Goal: Task Accomplishment & Management: Use online tool/utility

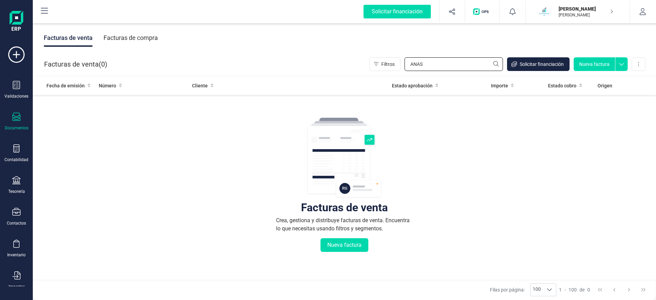
drag, startPoint x: 450, startPoint y: 66, endPoint x: 363, endPoint y: 76, distance: 88.1
click at [405, 71] on input "ANAS" at bounding box center [454, 64] width 98 height 14
drag, startPoint x: 429, startPoint y: 66, endPoint x: 340, endPoint y: 70, distance: 89.3
click at [405, 71] on input "[PERSON_NAME]" at bounding box center [454, 64] width 98 height 14
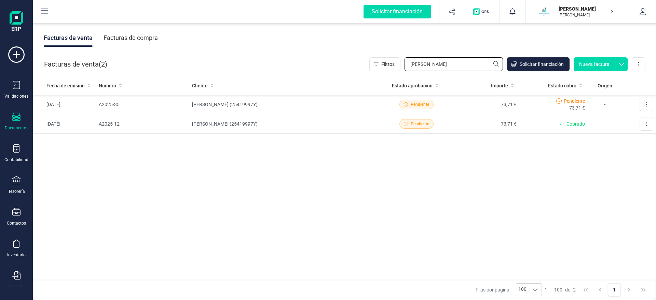
drag, startPoint x: 435, startPoint y: 66, endPoint x: 364, endPoint y: 65, distance: 71.1
click at [405, 65] on input "[PERSON_NAME]" at bounding box center [454, 64] width 98 height 14
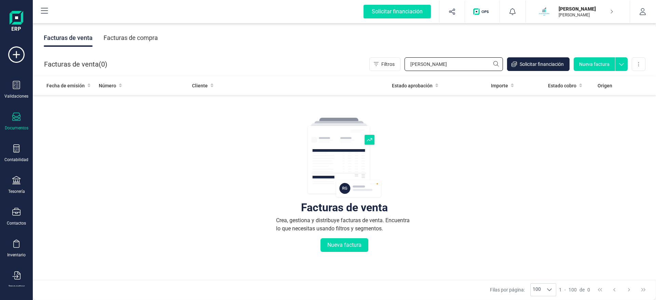
drag, startPoint x: 368, startPoint y: 68, endPoint x: 364, endPoint y: 68, distance: 4.4
click at [405, 68] on input "[PERSON_NAME]" at bounding box center [454, 64] width 98 height 14
type input "[PERSON_NAME]"
drag, startPoint x: 440, startPoint y: 61, endPoint x: 354, endPoint y: 69, distance: 86.5
click at [405, 69] on input "[PERSON_NAME]" at bounding box center [454, 64] width 98 height 14
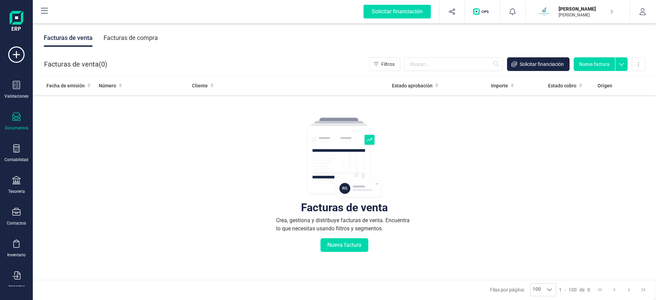
click at [21, 119] on div "Documentos" at bounding box center [16, 122] width 27 height 18
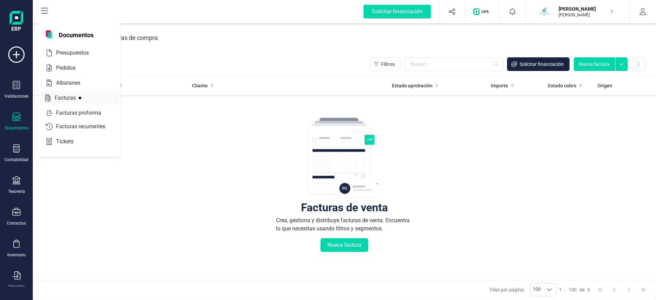
click at [66, 101] on span "Facturas" at bounding box center [70, 98] width 36 height 8
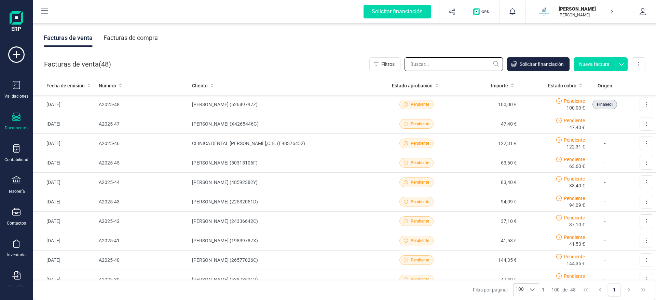
click at [453, 65] on input "text" at bounding box center [454, 64] width 98 height 14
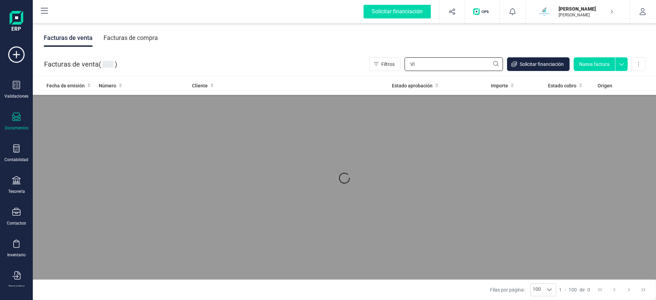
type input "V"
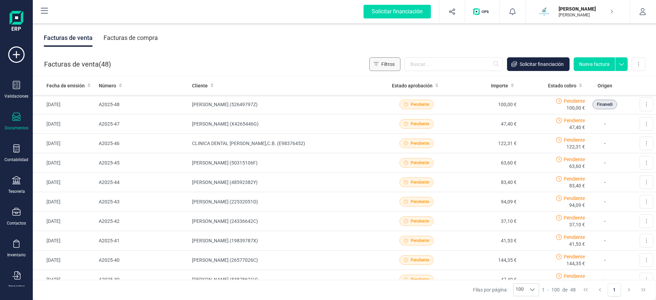
click at [376, 66] on icon "Filtros" at bounding box center [376, 64] width 5 height 5
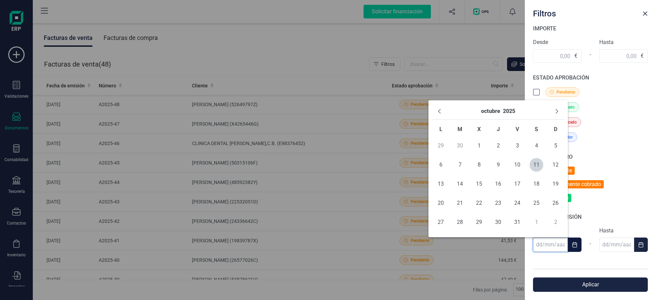
click at [551, 244] on input "text" at bounding box center [550, 245] width 35 height 14
click at [439, 110] on icon "Previous Month" at bounding box center [439, 111] width 5 height 5
click at [442, 147] on span "1" at bounding box center [441, 146] width 14 height 14
type input "[DATE]"
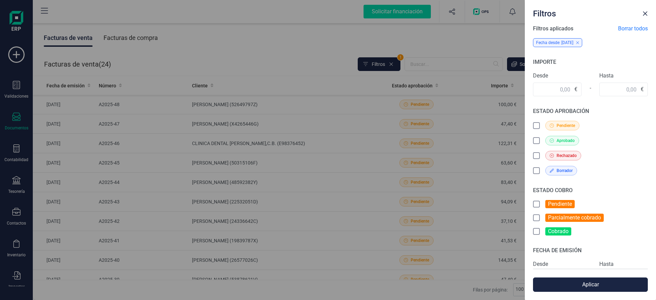
scroll to position [36, 0]
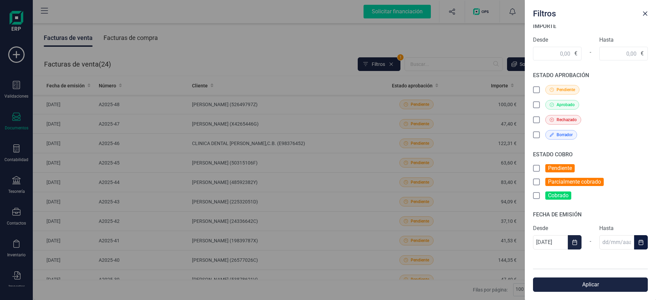
click at [646, 242] on button "Choose Date" at bounding box center [641, 243] width 14 height 14
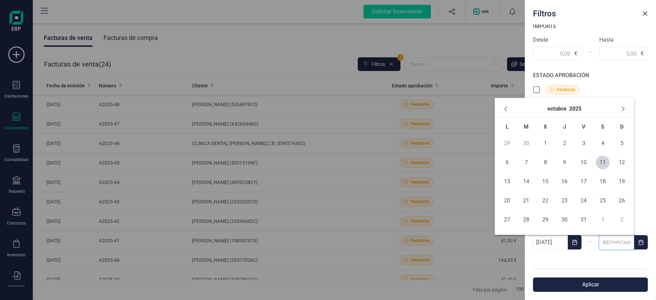
click at [524, 144] on td "30" at bounding box center [526, 143] width 19 height 19
click at [504, 110] on icon "Previous Month" at bounding box center [505, 108] width 5 height 5
click at [525, 221] on span "30" at bounding box center [527, 220] width 14 height 14
type input "[DATE]"
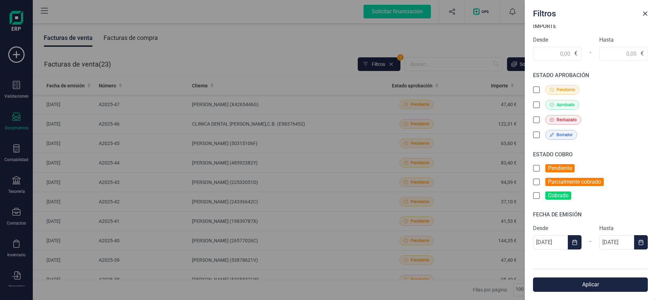
click at [593, 286] on button "Aplicar" at bounding box center [590, 285] width 115 height 14
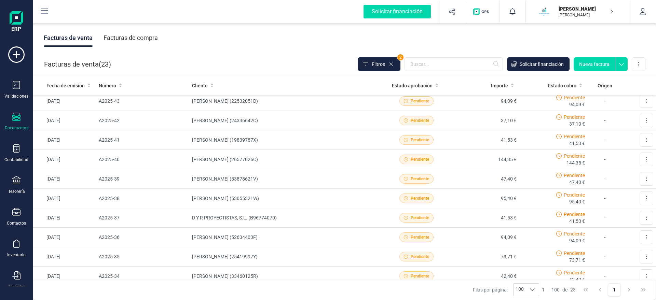
scroll to position [0, 0]
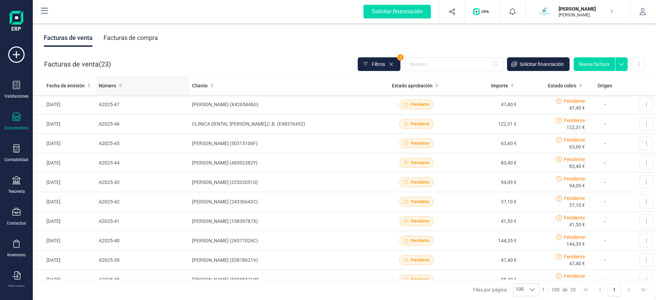
click at [108, 82] on span "Número" at bounding box center [107, 85] width 17 height 7
click at [106, 83] on span "Número" at bounding box center [107, 85] width 17 height 7
click at [213, 89] on th "Cliente" at bounding box center [285, 85] width 193 height 19
click at [641, 63] on button at bounding box center [639, 64] width 14 height 14
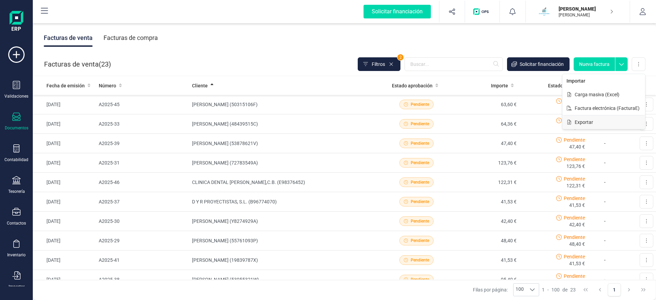
click at [592, 125] on span "Exportar" at bounding box center [584, 122] width 18 height 7
click at [641, 63] on button at bounding box center [639, 64] width 14 height 14
click at [572, 40] on div "Facturas de venta Facturas de compra" at bounding box center [344, 38] width 623 height 29
click at [640, 63] on button at bounding box center [639, 64] width 14 height 14
click at [581, 123] on span "Exportar" at bounding box center [584, 122] width 18 height 7
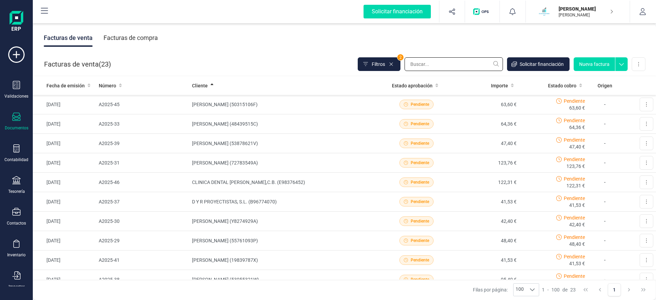
click at [421, 65] on input "text" at bounding box center [454, 64] width 98 height 14
type input "[PERSON_NAME]"
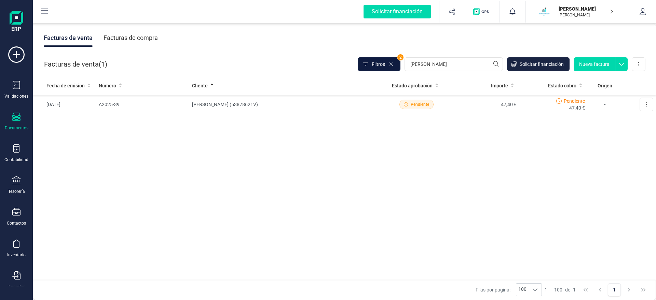
click at [389, 67] on button "Filtros" at bounding box center [379, 64] width 43 height 14
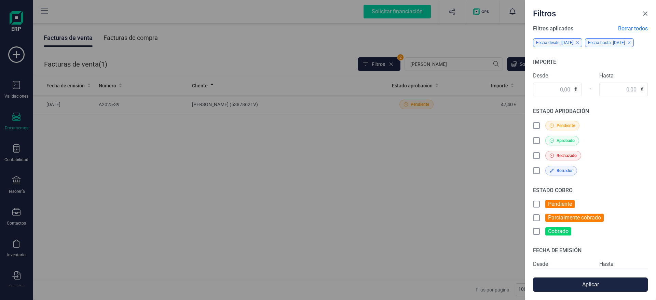
scroll to position [48, 0]
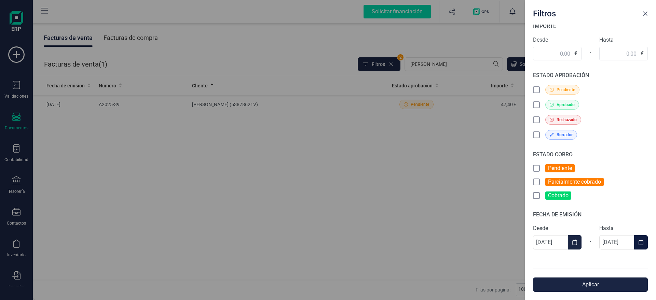
click at [644, 245] on button "Choose Date" at bounding box center [641, 243] width 14 height 14
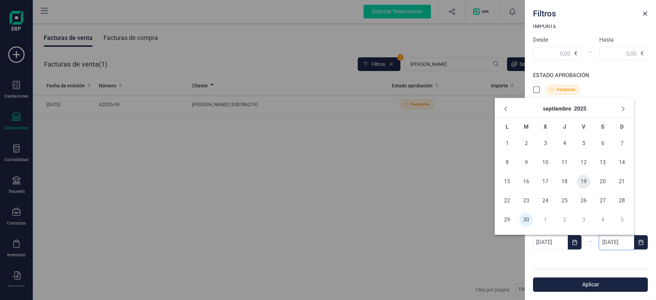
click at [586, 181] on span "19" at bounding box center [584, 182] width 14 height 14
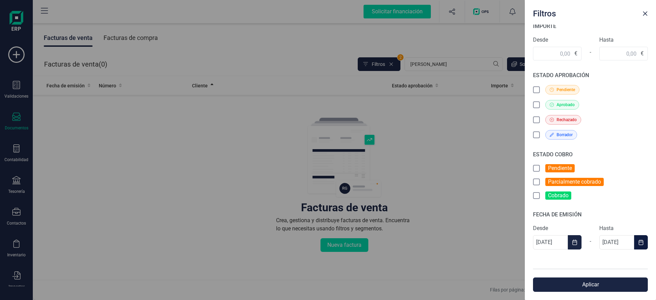
click at [639, 240] on icon "Choose Date" at bounding box center [641, 242] width 5 height 5
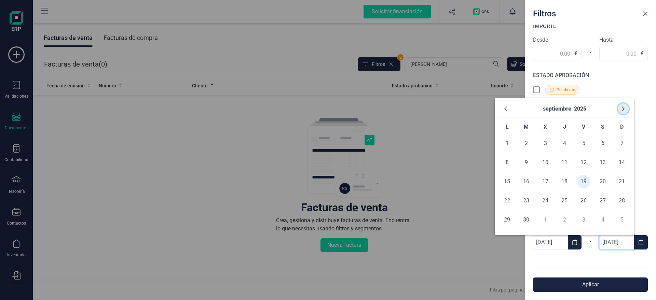
click at [622, 108] on icon "Next Month" at bounding box center [623, 108] width 5 height 5
click at [599, 164] on span "11" at bounding box center [603, 163] width 14 height 14
type input "[DATE]"
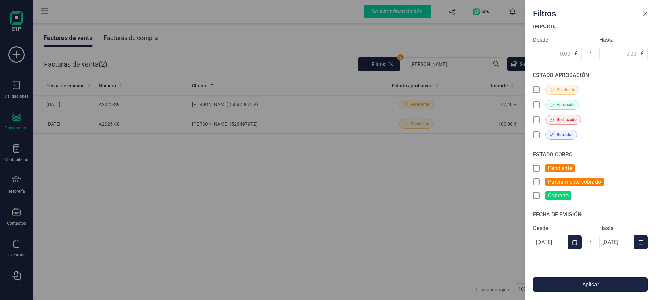
click at [585, 290] on button "Aplicar" at bounding box center [590, 285] width 115 height 14
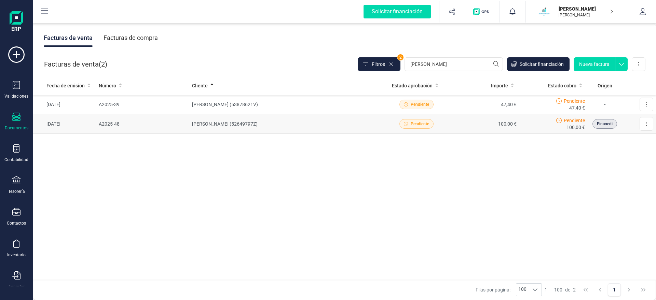
click at [330, 127] on td "[PERSON_NAME] (52649797Z)" at bounding box center [285, 124] width 193 height 19
drag, startPoint x: 429, startPoint y: 65, endPoint x: 364, endPoint y: 63, distance: 65.0
click at [405, 63] on input "[PERSON_NAME]" at bounding box center [454, 64] width 98 height 14
type input "LEA"
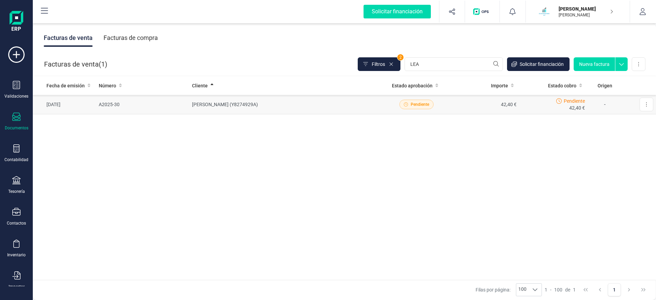
click at [298, 103] on td "[PERSON_NAME] (Y8274929A)" at bounding box center [285, 104] width 193 height 19
drag, startPoint x: 414, startPoint y: 67, endPoint x: 386, endPoint y: 65, distance: 28.4
click at [405, 65] on input "LEA" at bounding box center [454, 64] width 98 height 14
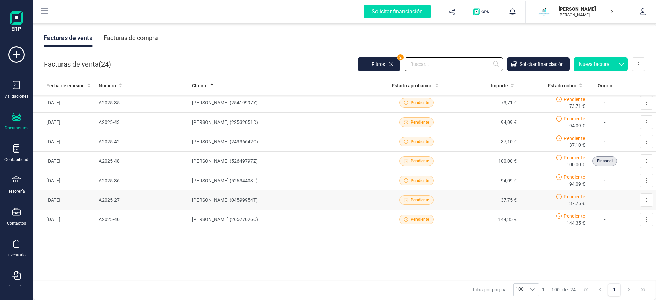
scroll to position [338, 0]
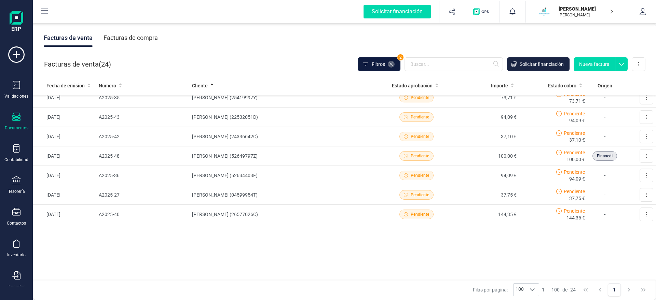
click at [394, 64] on icon at bounding box center [391, 64] width 5 height 5
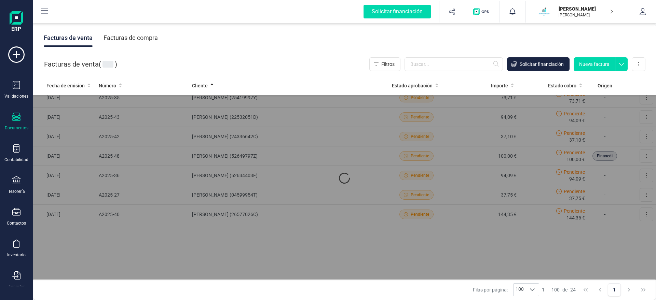
scroll to position [0, 0]
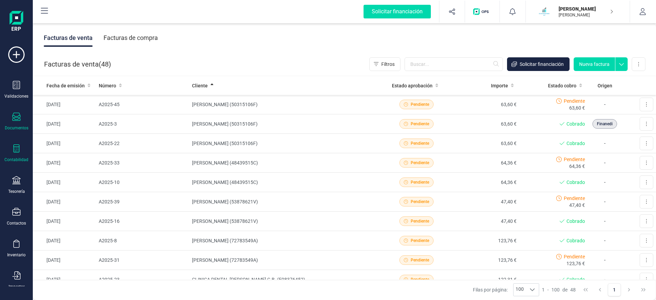
click at [14, 151] on icon at bounding box center [16, 149] width 6 height 8
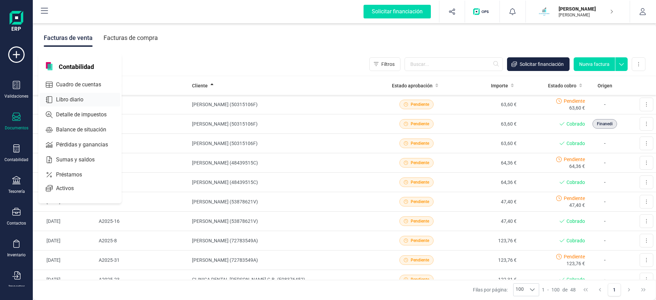
click at [90, 96] on span "Libro diario" at bounding box center [74, 100] width 42 height 8
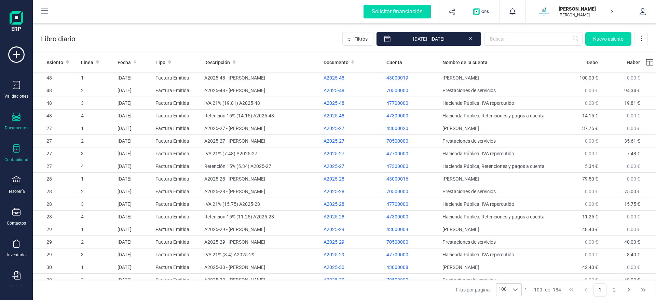
click at [16, 115] on icon at bounding box center [16, 117] width 8 height 8
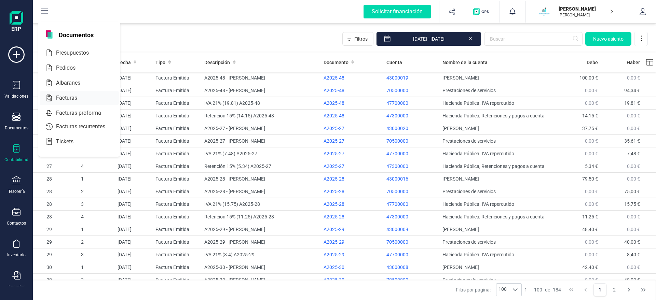
click at [75, 100] on span "Facturas" at bounding box center [71, 98] width 36 height 8
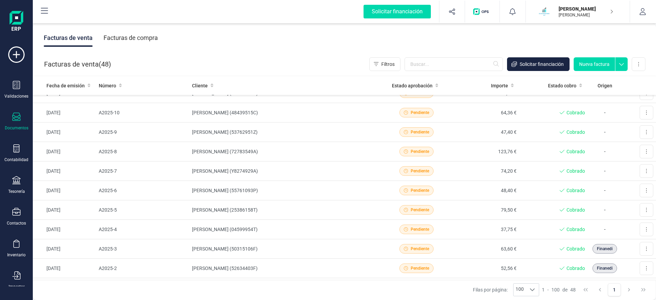
scroll to position [778, 0]
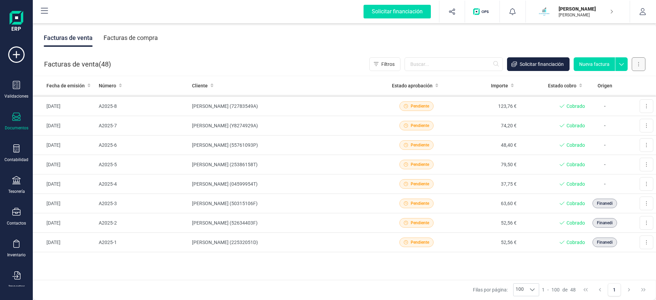
click at [640, 66] on button at bounding box center [639, 64] width 14 height 14
click at [599, 124] on button "Exportar" at bounding box center [604, 123] width 83 height 14
click at [640, 66] on button at bounding box center [639, 64] width 14 height 14
